Goal: Task Accomplishment & Management: Manage account settings

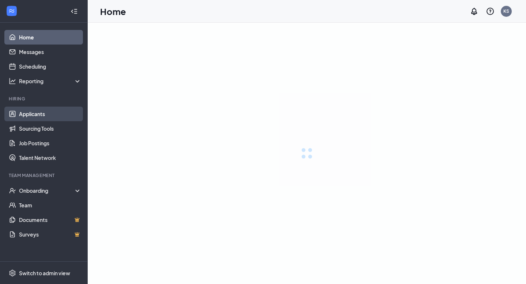
click at [46, 112] on link "Applicants" at bounding box center [50, 114] width 62 height 15
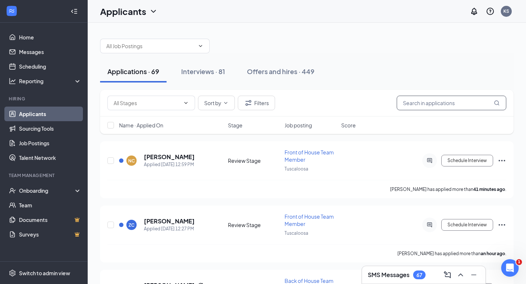
click at [428, 104] on input "text" at bounding box center [452, 103] width 110 height 15
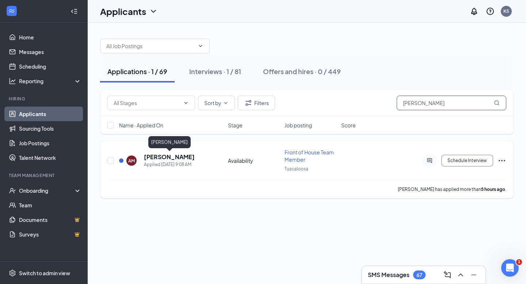
type input "[PERSON_NAME]"
click at [174, 156] on h5 "[PERSON_NAME]" at bounding box center [169, 157] width 51 height 8
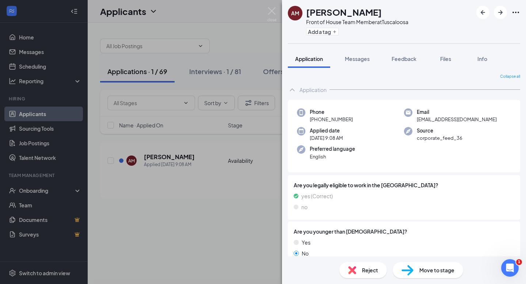
click at [421, 272] on span "Move to stage" at bounding box center [437, 270] width 35 height 8
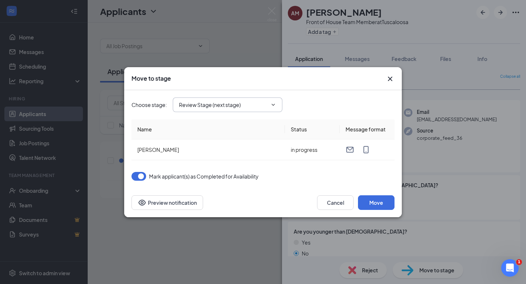
click at [232, 107] on input "Review Stage (next stage)" at bounding box center [223, 105] width 88 height 8
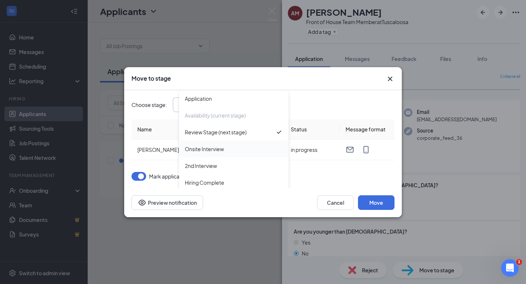
click at [229, 147] on div "Onsite Interview" at bounding box center [234, 149] width 98 height 8
type input "Onsite Interview"
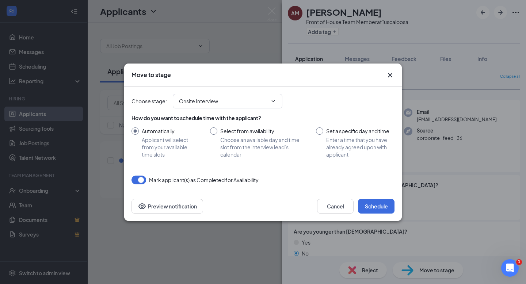
click at [222, 132] on input "Select from availability Choose an available day and time slot from the intervi…" at bounding box center [255, 143] width 91 height 31
radio input "true"
radio input "false"
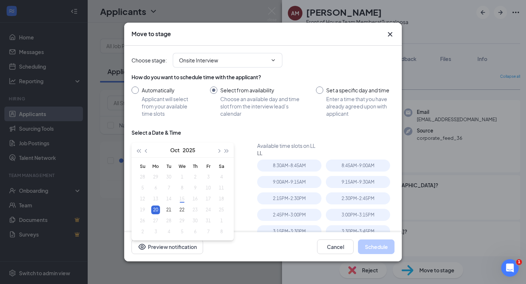
click at [345, 92] on input "Set a specific day and time Enter a time that you have already agreed upon with…" at bounding box center [355, 102] width 79 height 31
radio input "true"
radio input "false"
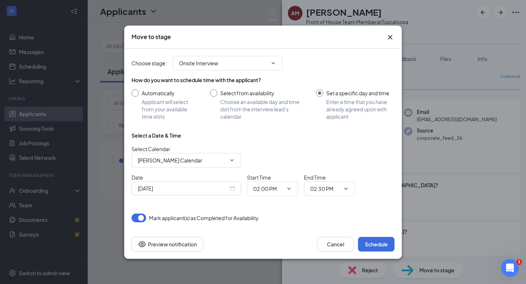
click at [319, 93] on input "Set a specific day and time Enter a time that you have already agreed upon with…" at bounding box center [355, 105] width 79 height 31
click at [187, 158] on input "[PERSON_NAME] Calendar" at bounding box center [182, 160] width 88 height 8
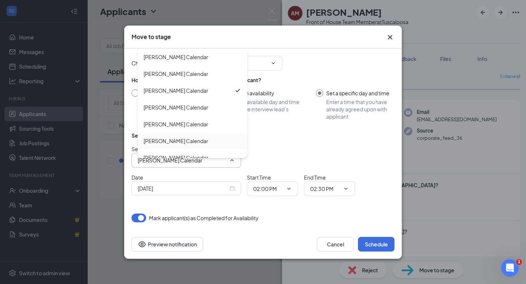
click at [187, 135] on div "[PERSON_NAME] Calendar" at bounding box center [193, 141] width 110 height 17
type input "[PERSON_NAME] Calendar"
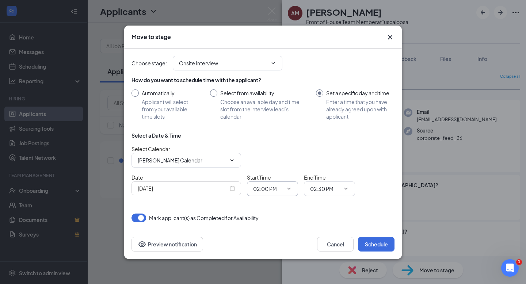
click at [273, 187] on input "02:00 PM" at bounding box center [268, 189] width 30 height 8
click at [278, 111] on div "02:45 PM" at bounding box center [270, 111] width 22 height 8
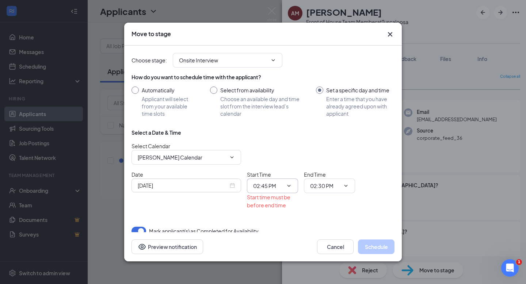
click at [274, 187] on input "02:45 PM" at bounding box center [268, 186] width 30 height 8
click at [269, 160] on div "03:30 PM" at bounding box center [270, 159] width 22 height 8
click at [273, 190] on span "03:30 PM 12:00 AM 12:15 AM 12:30 AM 12:45 AM 01:00 AM 01:15 AM 01:30 AM 01:45 A…" at bounding box center [272, 186] width 51 height 15
click at [271, 195] on div "Start time must be before end time" at bounding box center [272, 201] width 51 height 16
click at [273, 189] on input "03:30 PM" at bounding box center [268, 186] width 30 height 8
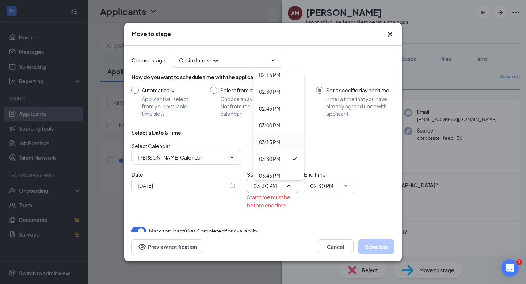
click at [276, 141] on div "03:15 PM" at bounding box center [270, 142] width 22 height 8
type input "03:15 PM"
click at [330, 183] on input "02:30 PM" at bounding box center [325, 186] width 30 height 8
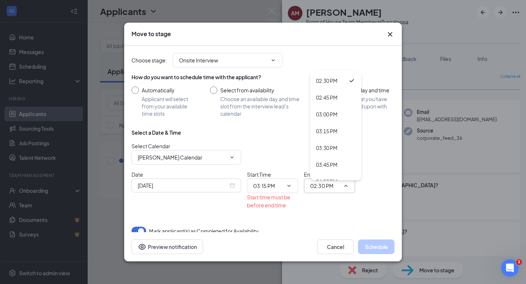
scroll to position [973, 0]
click at [337, 148] on div "03:30 PM" at bounding box center [327, 148] width 22 height 8
type input "03:30 PM"
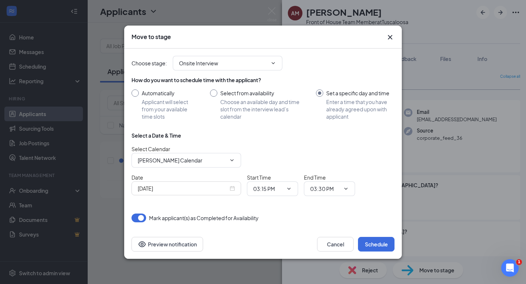
click at [381, 192] on div "Date [DATE] Start Time 03:15 PM 12:00 AM 12:15 AM 12:30 AM 12:45 AM 01:00 AM 01…" at bounding box center [263, 185] width 263 height 23
click at [368, 248] on button "Schedule" at bounding box center [376, 244] width 37 height 15
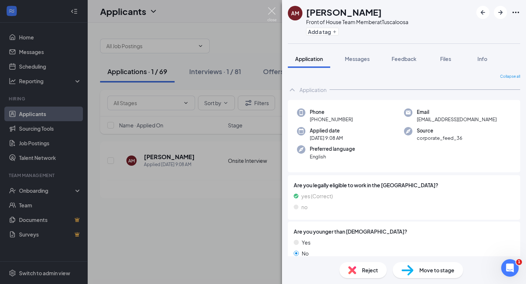
click at [269, 10] on img at bounding box center [271, 14] width 9 height 14
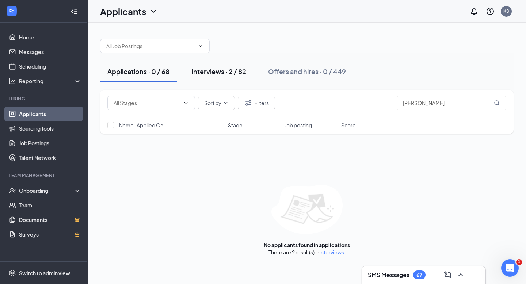
click at [228, 72] on div "Interviews · 2 / 82" at bounding box center [218, 71] width 55 height 9
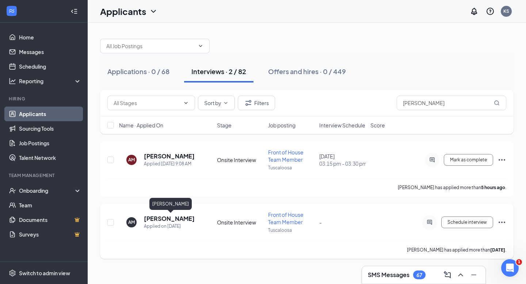
click at [159, 218] on h5 "[PERSON_NAME]" at bounding box center [169, 219] width 51 height 8
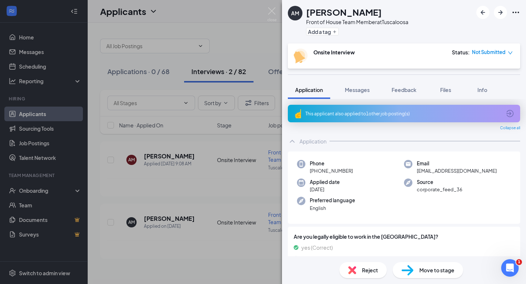
click at [418, 266] on div "Move to stage" at bounding box center [428, 270] width 71 height 16
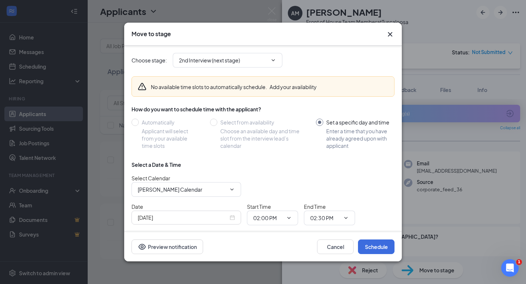
scroll to position [27, 0]
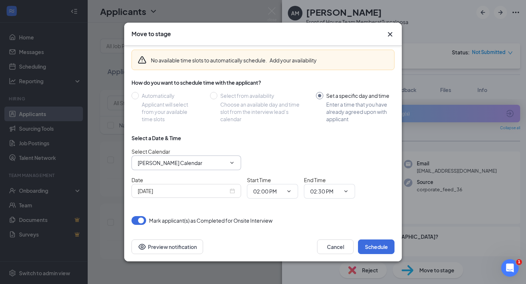
click at [210, 158] on span "[PERSON_NAME] Calendar" at bounding box center [187, 163] width 110 height 15
click at [214, 166] on input "[PERSON_NAME] Calendar" at bounding box center [182, 163] width 88 height 8
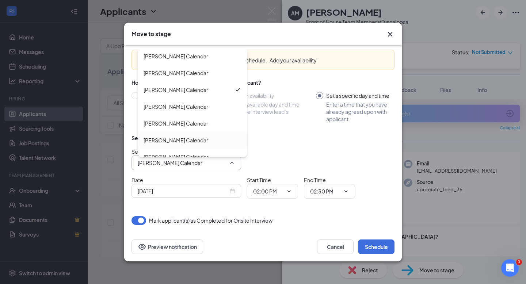
click at [202, 133] on div "[PERSON_NAME] Calendar" at bounding box center [193, 140] width 110 height 17
type input "[PERSON_NAME] Calendar"
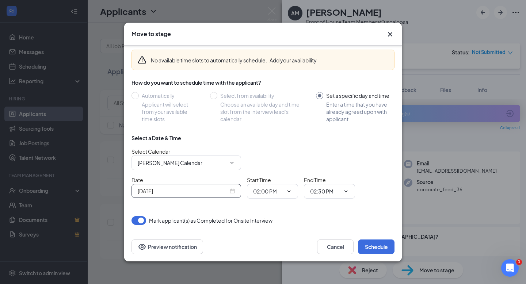
click at [233, 193] on div "[DATE]" at bounding box center [186, 191] width 97 height 8
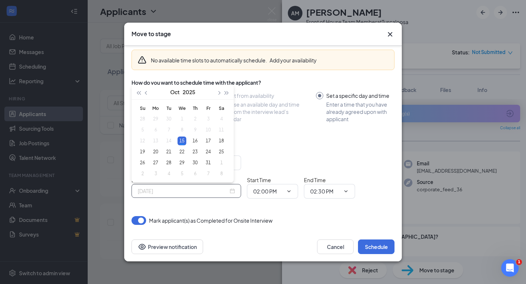
type input "[DATE]"
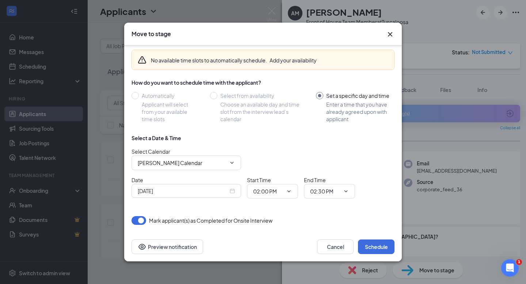
click at [390, 31] on icon "Cross" at bounding box center [390, 34] width 9 height 9
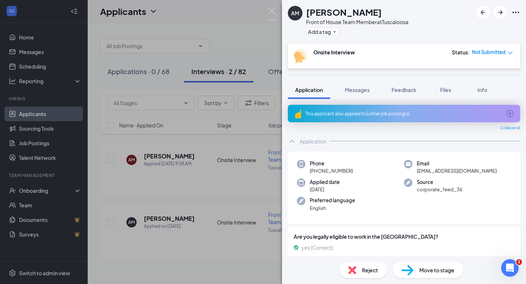
click at [181, 152] on div "AM [PERSON_NAME] Front of House Team Member at [GEOGRAPHIC_DATA] Add a tag Onsi…" at bounding box center [263, 142] width 526 height 284
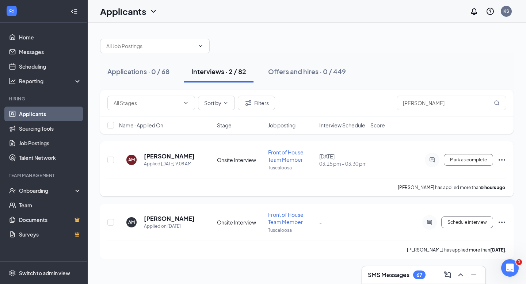
click at [350, 157] on div "[DATE] 03:15 pm - 03:30 pm" at bounding box center [342, 160] width 47 height 15
click at [345, 128] on span "Interview Schedule" at bounding box center [342, 125] width 46 height 7
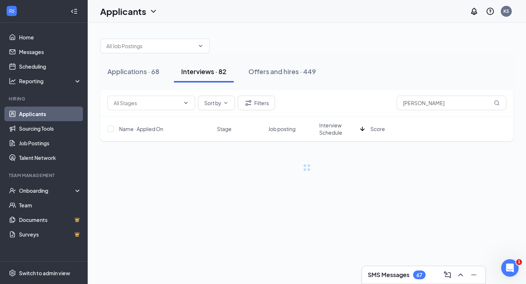
click at [345, 128] on span "Interview Schedule" at bounding box center [338, 129] width 38 height 15
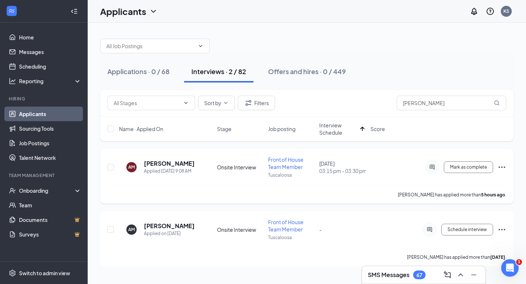
click at [507, 168] on div "AM [PERSON_NAME] Applied [DATE] 9:08 AM Onsite Interview Front of House Team Me…" at bounding box center [307, 176] width 414 height 55
click at [506, 168] on icon "Ellipses" at bounding box center [502, 167] width 9 height 9
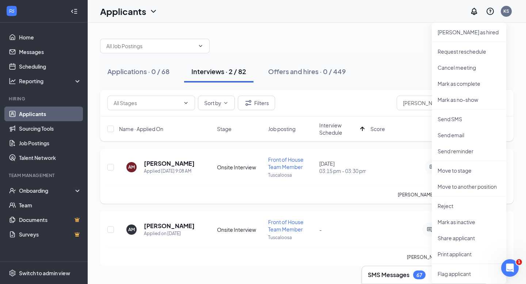
click at [340, 153] on div "AM [PERSON_NAME] Applied [DATE] 9:08 AM Onsite Interview Front of House Team Me…" at bounding box center [307, 176] width 414 height 55
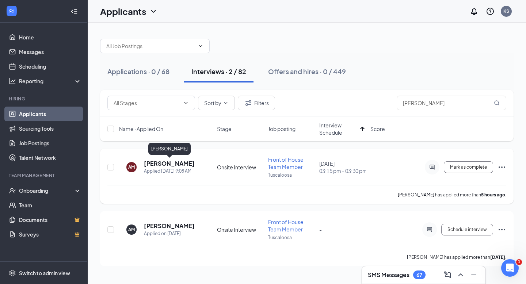
click at [171, 164] on h5 "[PERSON_NAME]" at bounding box center [169, 164] width 51 height 8
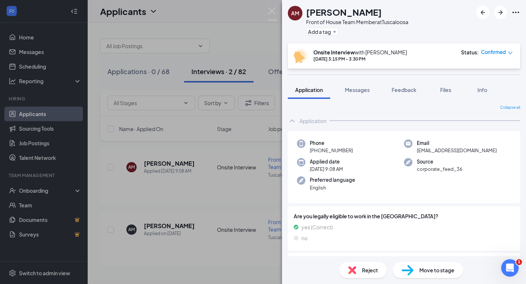
click at [495, 50] on span "Confirmed" at bounding box center [493, 52] width 25 height 7
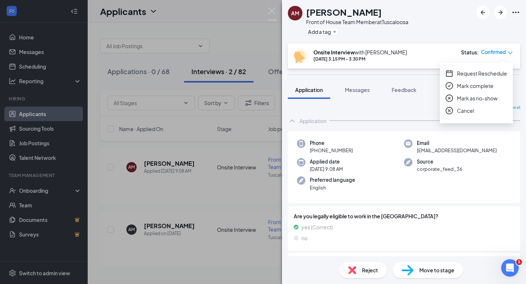
click at [472, 71] on span "Request Reschedule" at bounding box center [482, 73] width 50 height 8
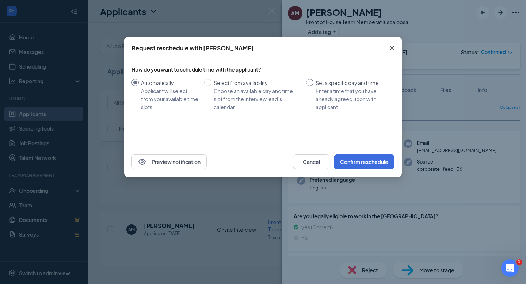
click at [306, 87] on div "Automatically Applicant will select from your available time slots Select from …" at bounding box center [263, 95] width 263 height 32
click at [322, 90] on div "Enter a time that you have already agreed upon with applicant" at bounding box center [352, 99] width 73 height 24
click at [314, 86] on input "Set a specific day and time Enter a time that you have already agreed upon with…" at bounding box center [309, 82] width 7 height 7
radio input "true"
radio input "false"
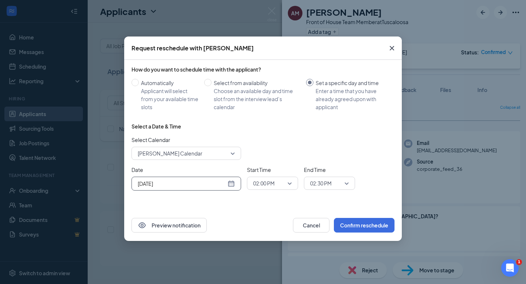
click at [228, 182] on div "[DATE]" at bounding box center [186, 184] width 97 height 8
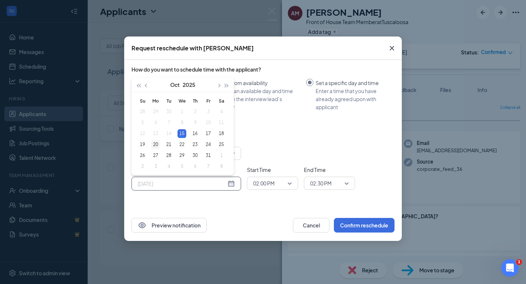
type input "[DATE]"
click at [153, 144] on div "20" at bounding box center [155, 144] width 9 height 9
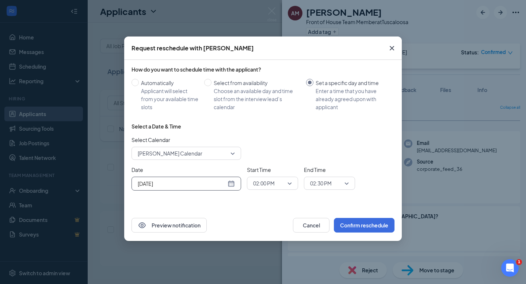
click at [223, 157] on span "[PERSON_NAME] Calendar" at bounding box center [183, 153] width 91 height 11
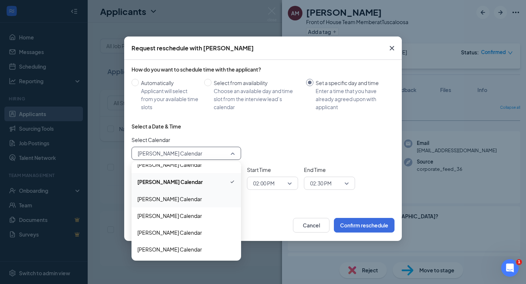
scroll to position [26, 0]
click at [194, 232] on span "[PERSON_NAME] Calendar" at bounding box center [169, 232] width 65 height 8
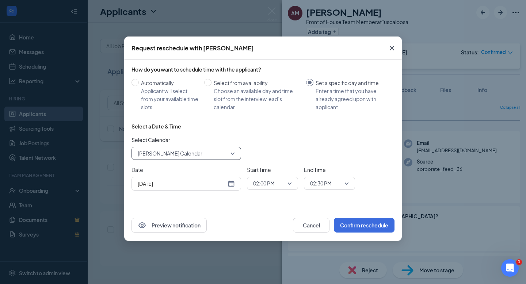
click at [286, 182] on span "02:00 PM" at bounding box center [272, 183] width 39 height 11
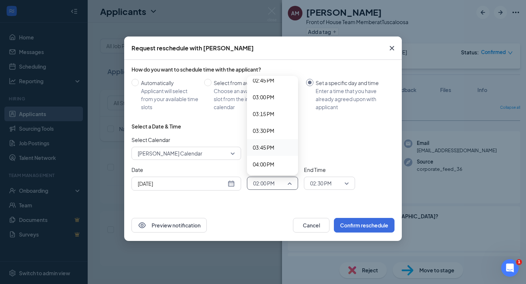
click at [272, 145] on span "03:45 PM" at bounding box center [264, 148] width 22 height 8
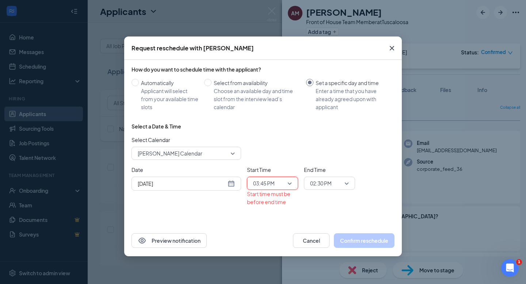
click at [332, 185] on span "02:30 PM" at bounding box center [321, 183] width 22 height 11
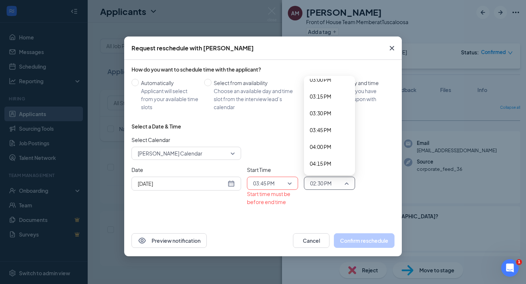
click at [336, 146] on span "04:00 PM" at bounding box center [329, 147] width 39 height 8
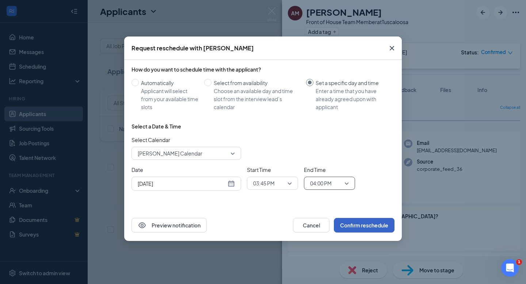
click at [372, 228] on button "Confirm reschedule" at bounding box center [364, 225] width 61 height 15
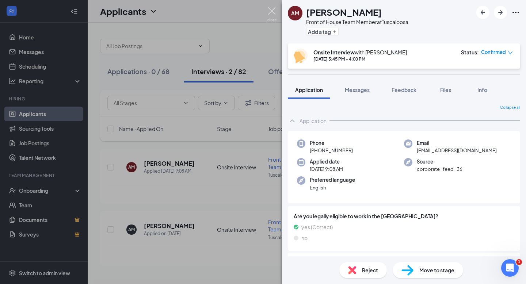
click at [271, 11] on img at bounding box center [271, 14] width 9 height 14
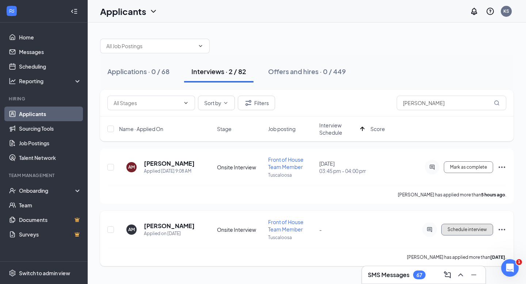
click at [474, 231] on span "Schedule interview" at bounding box center [467, 229] width 39 height 5
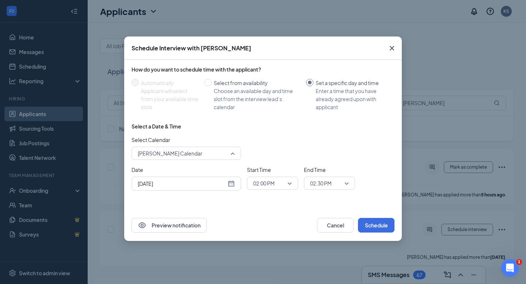
click at [213, 152] on span "[PERSON_NAME] Calendar" at bounding box center [183, 153] width 91 height 11
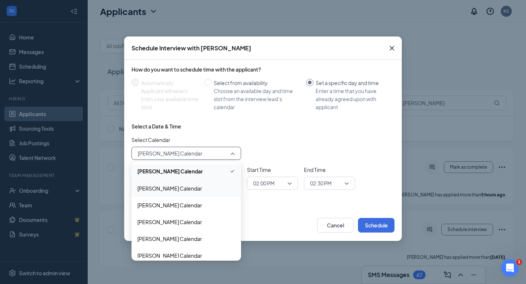
scroll to position [36, 0]
click at [195, 226] on div "[PERSON_NAME] Calendar" at bounding box center [187, 221] width 110 height 17
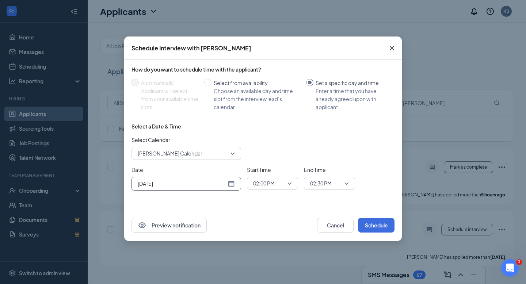
click at [227, 183] on div "[DATE]" at bounding box center [186, 184] width 97 height 8
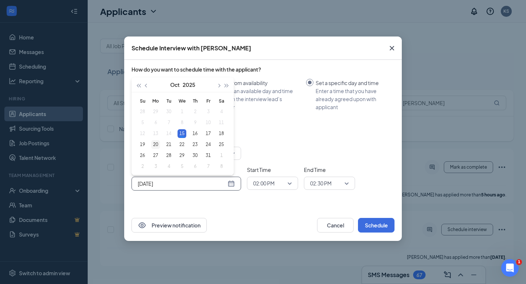
type input "[DATE]"
click at [155, 144] on div "20" at bounding box center [155, 144] width 9 height 9
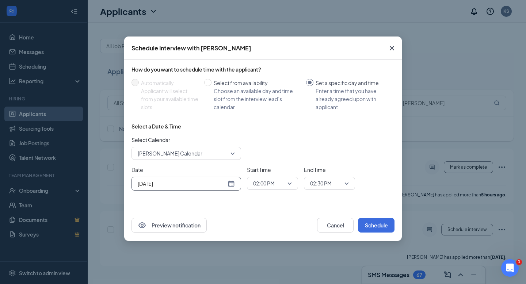
click at [267, 185] on span "02:00 PM" at bounding box center [264, 183] width 22 height 11
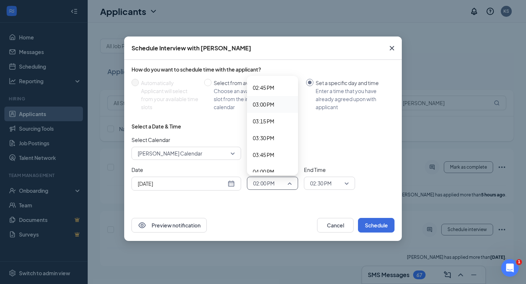
scroll to position [994, 0]
click at [279, 87] on span "02:45 PM" at bounding box center [272, 85] width 39 height 8
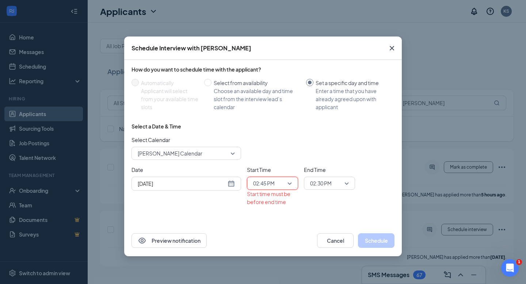
click at [321, 183] on span "02:30 PM" at bounding box center [321, 183] width 22 height 11
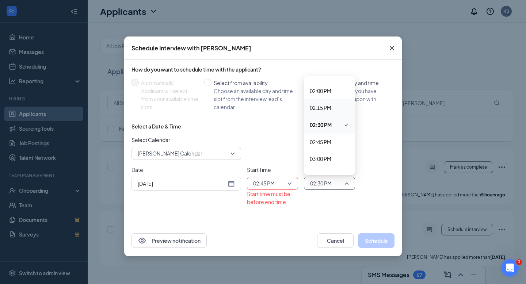
scroll to position [982, 0]
click at [325, 110] on div "03:00 PM" at bounding box center [329, 114] width 51 height 17
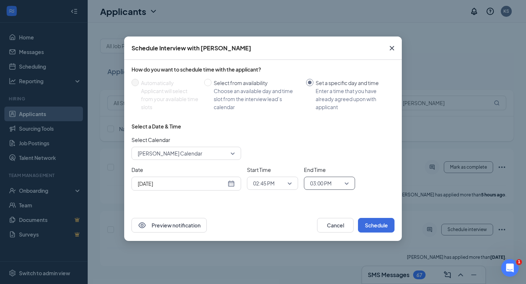
click at [371, 170] on div "Date [DATE] [DATE] Su Mo Tu We Th Fr Sa 28 29 30 1 2 3 4 5 6 7 8 9 10 11 12 13 …" at bounding box center [263, 178] width 263 height 25
click at [382, 229] on button "Schedule" at bounding box center [376, 225] width 37 height 15
